Goal: Navigation & Orientation: Find specific page/section

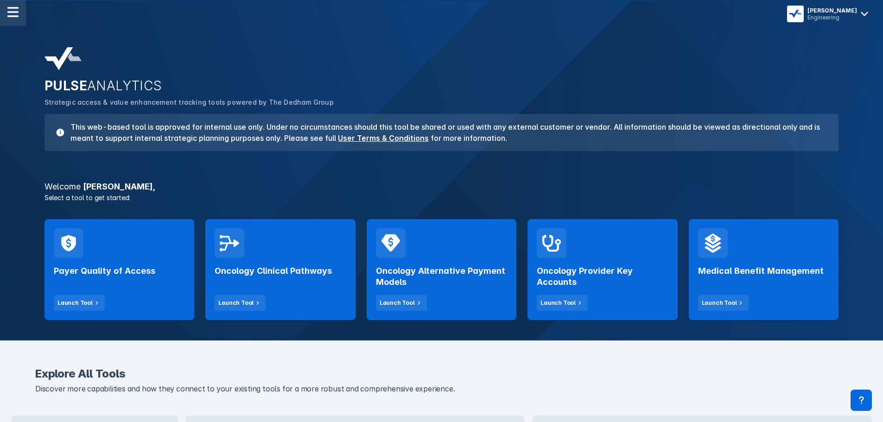
click at [19, 11] on div at bounding box center [13, 13] width 26 height 26
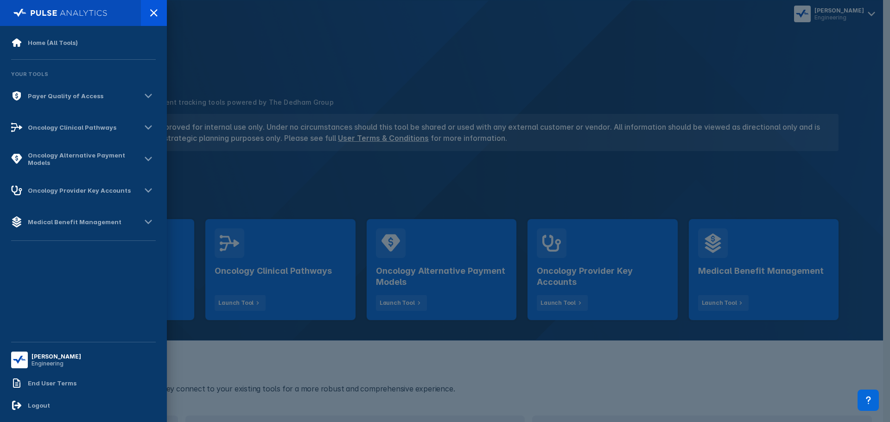
click at [300, 97] on div at bounding box center [445, 211] width 890 height 422
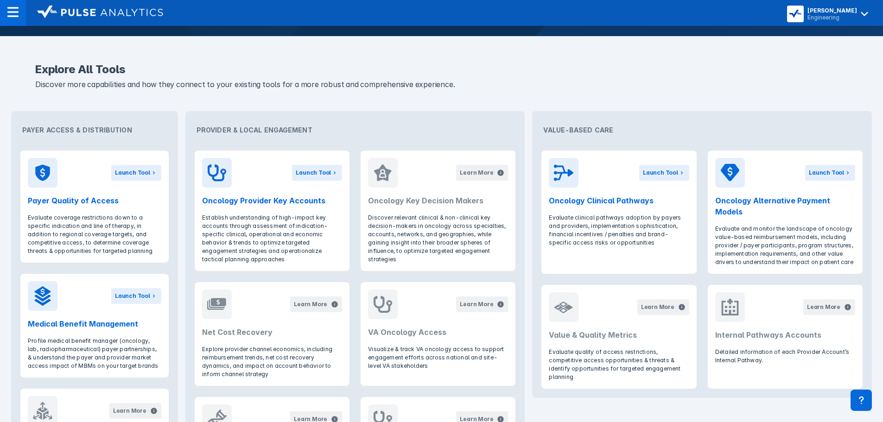
scroll to position [371, 0]
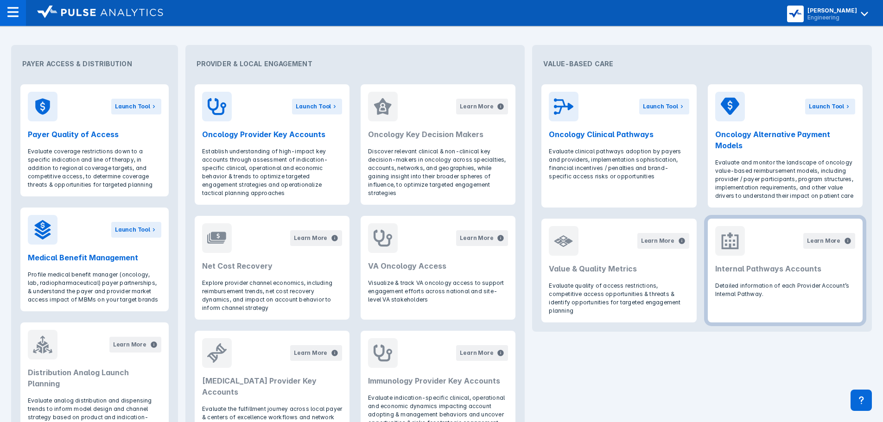
click at [767, 265] on h2 "Internal Pathways Accounts" at bounding box center [785, 268] width 140 height 11
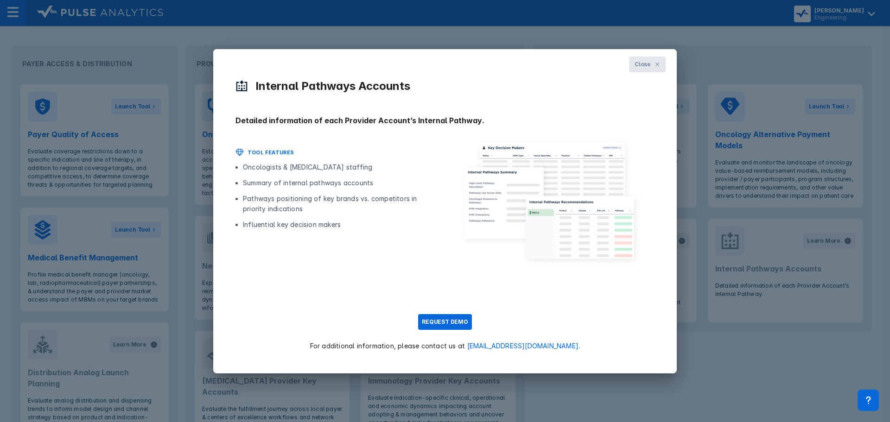
click at [649, 65] on span "Close" at bounding box center [643, 64] width 16 height 8
